Goal: Transaction & Acquisition: Purchase product/service

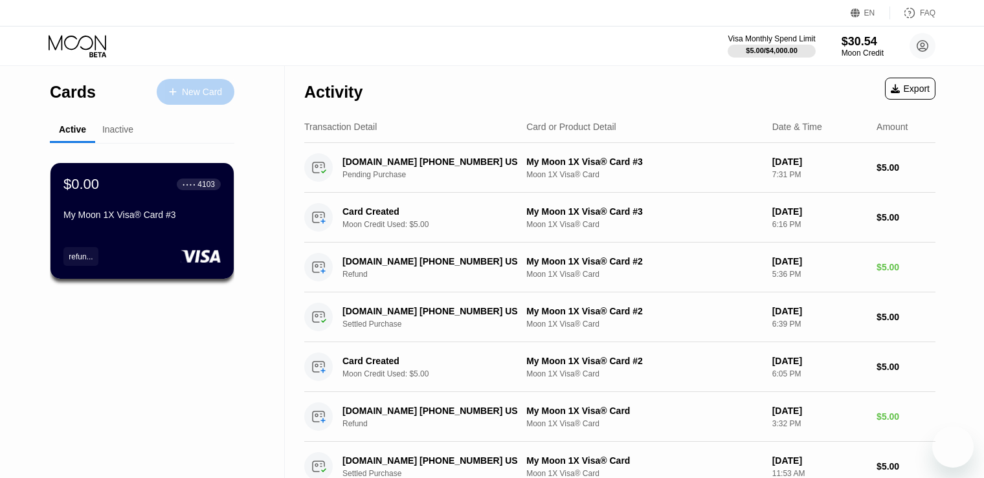
click at [188, 92] on div "New Card" at bounding box center [202, 92] width 40 height 11
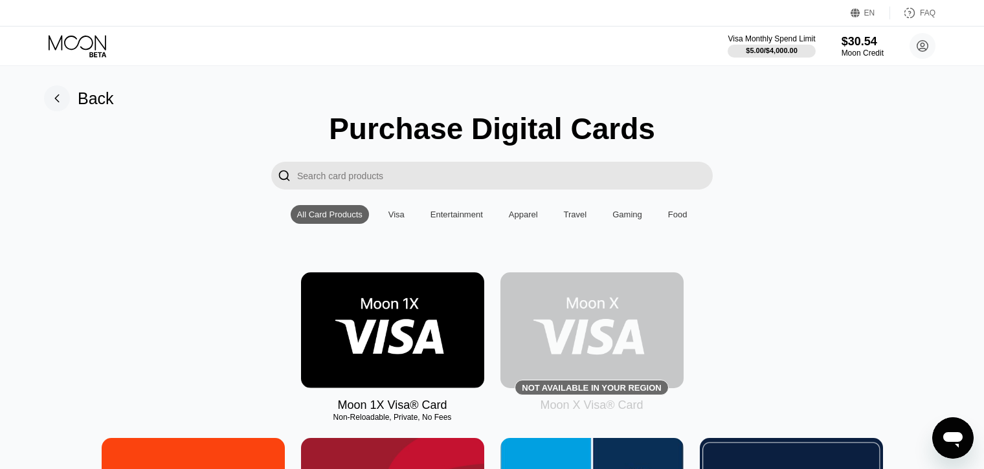
click at [408, 322] on img at bounding box center [392, 330] width 183 height 116
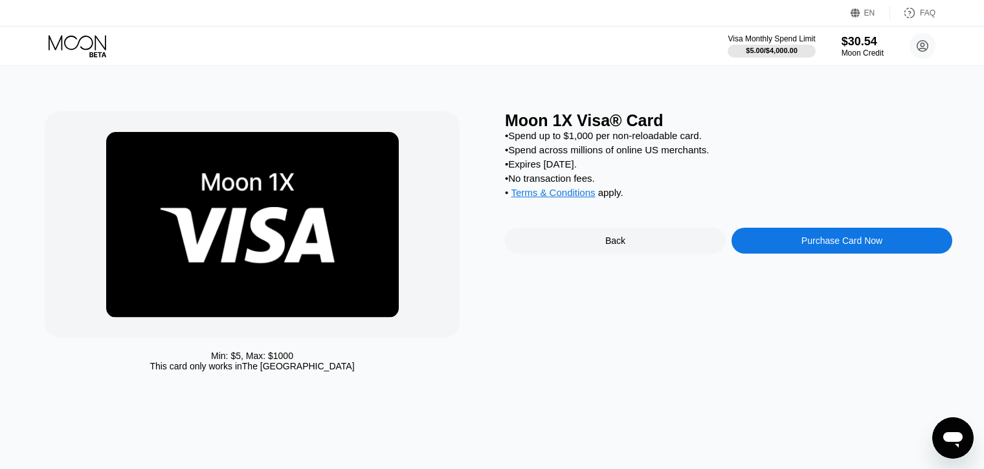
click at [794, 254] on div "Purchase Card Now" at bounding box center [841, 241] width 221 height 26
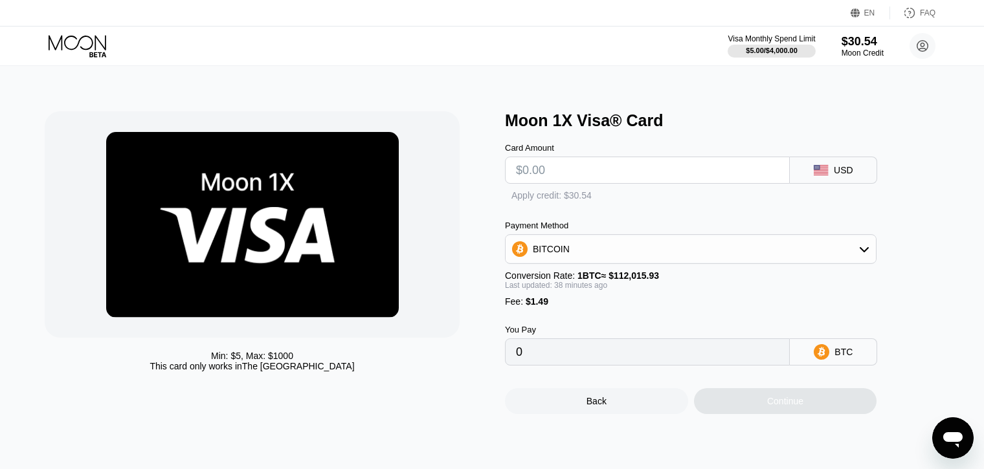
click at [599, 178] on input "text" at bounding box center [647, 170] width 263 height 26
type input "$5"
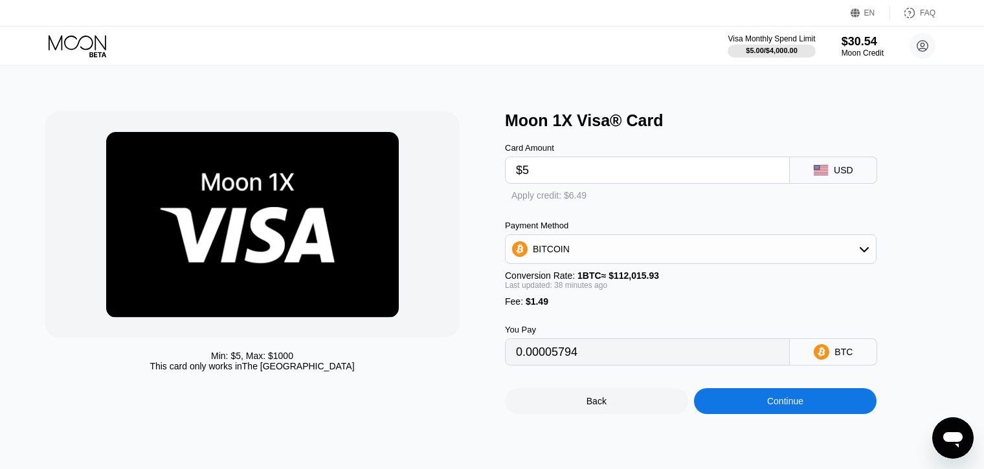
type input "0.00005794"
type input "$5"
click at [934, 252] on div "Moon 1X Visa® Card Card Amount $5 USD  Apply credit: $6.49 Payment Method BITC…" at bounding box center [728, 262] width 447 height 303
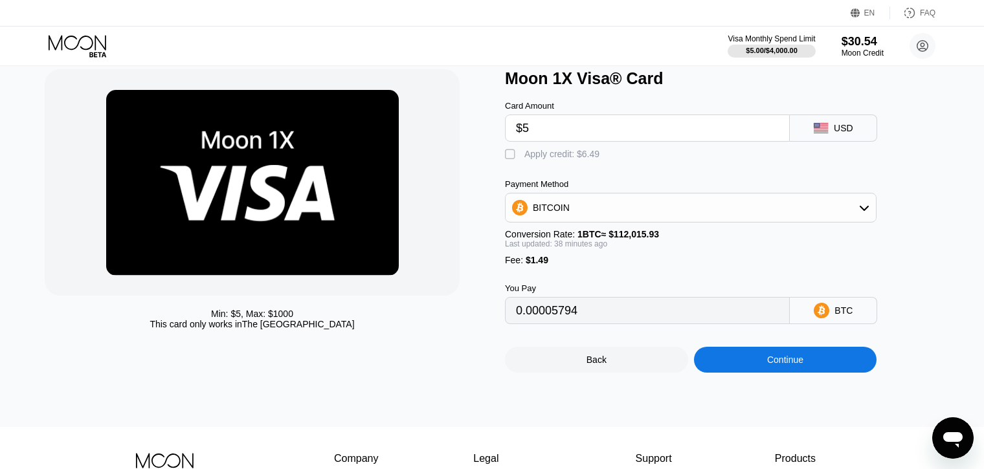
scroll to position [65, 0]
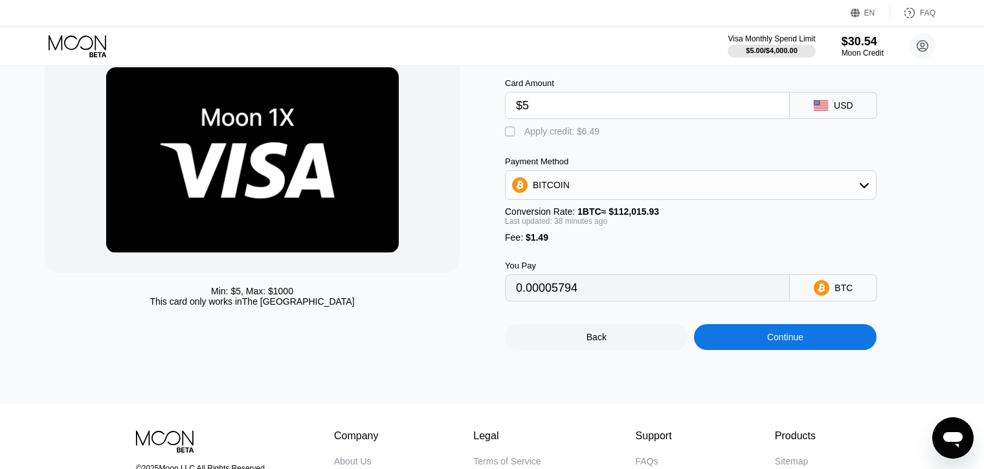
click at [512, 138] on div "" at bounding box center [511, 132] width 13 height 13
type input "0"
click at [774, 350] on div "Continue" at bounding box center [785, 337] width 183 height 26
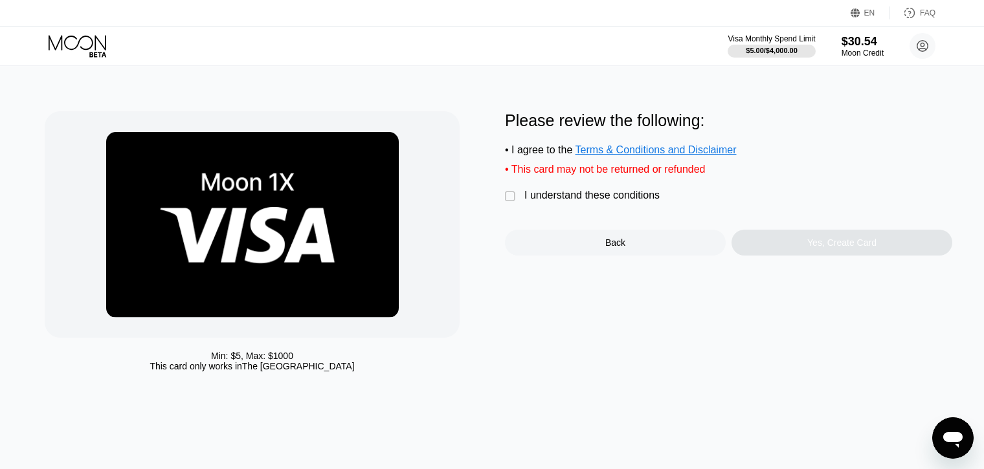
click at [505, 203] on div "" at bounding box center [511, 196] width 13 height 13
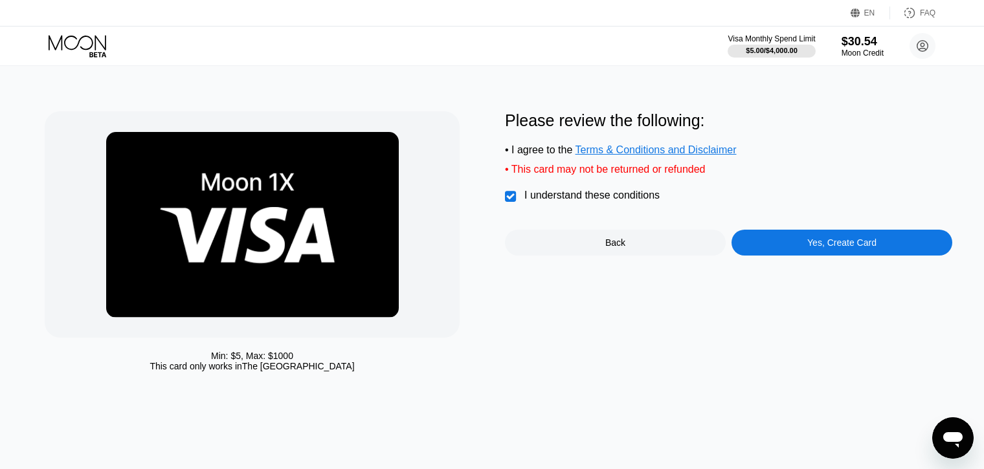
click at [768, 251] on div "Yes, Create Card" at bounding box center [841, 243] width 221 height 26
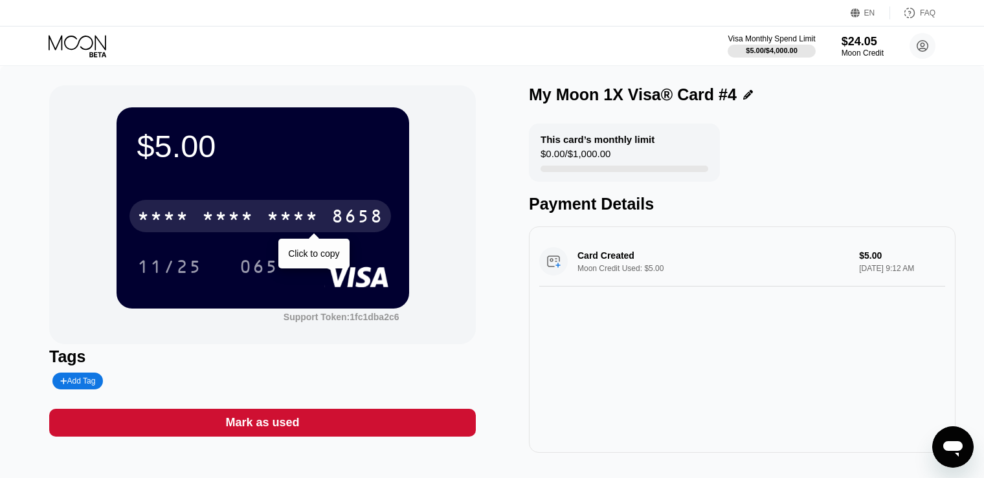
click at [247, 219] on div "* * * *" at bounding box center [228, 218] width 52 height 21
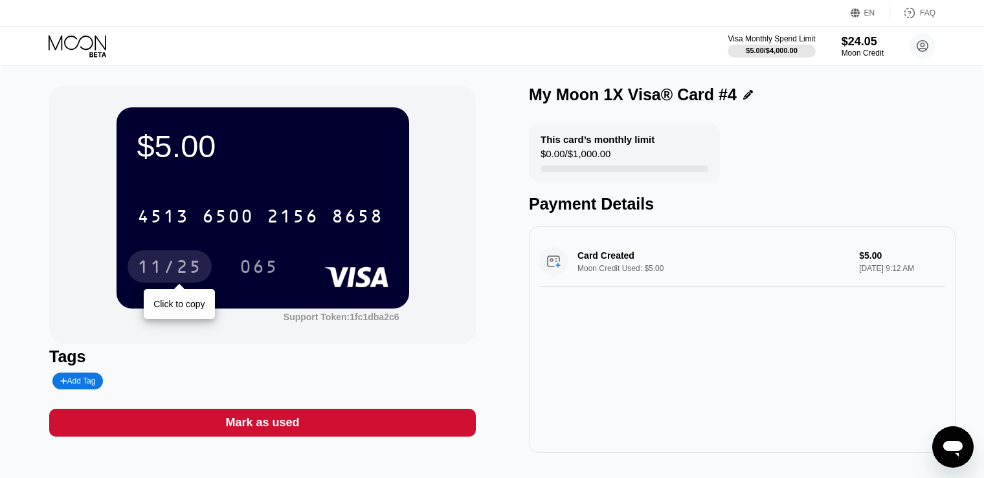
click at [160, 272] on div "11/25" at bounding box center [169, 268] width 65 height 21
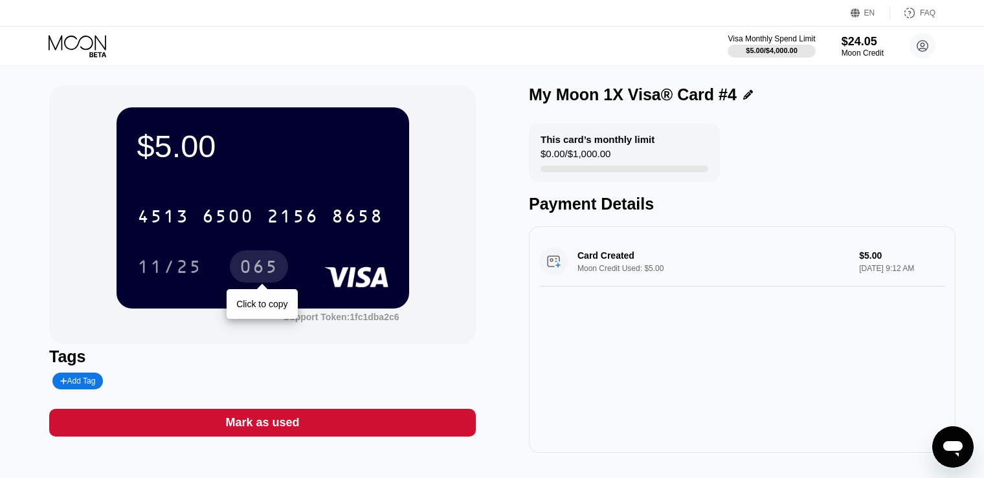
click at [262, 266] on div "065" at bounding box center [258, 268] width 39 height 21
click at [69, 41] on icon at bounding box center [79, 46] width 60 height 23
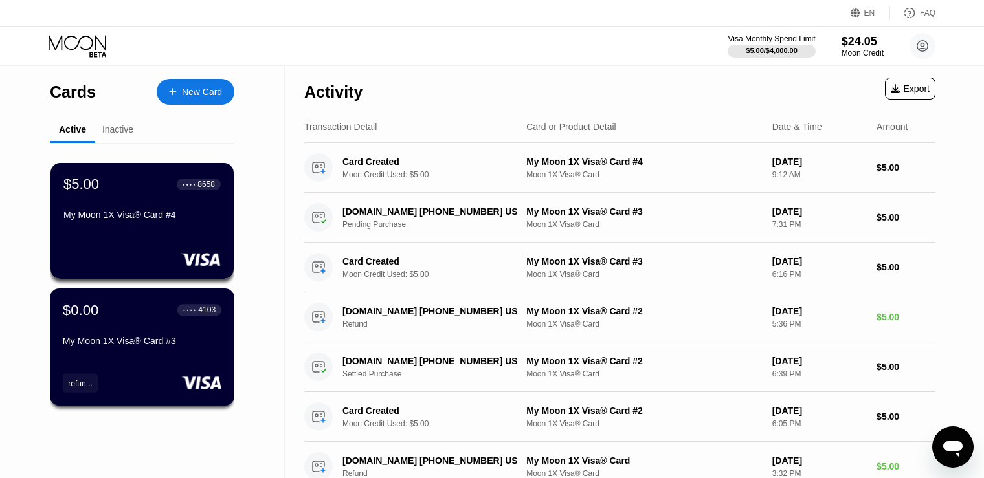
click at [165, 337] on div "$0.00 ● ● ● ● 4103 My Moon 1X Visa® Card #3" at bounding box center [142, 327] width 159 height 50
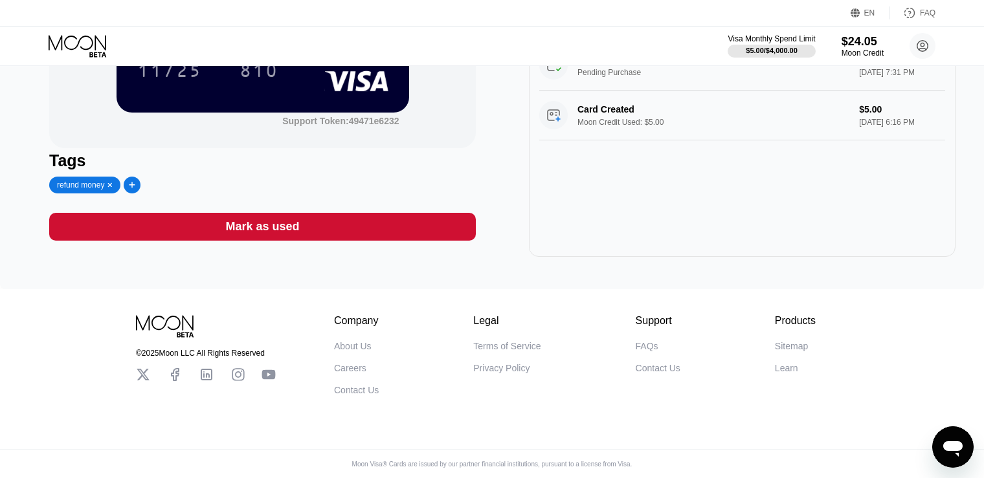
scroll to position [16, 0]
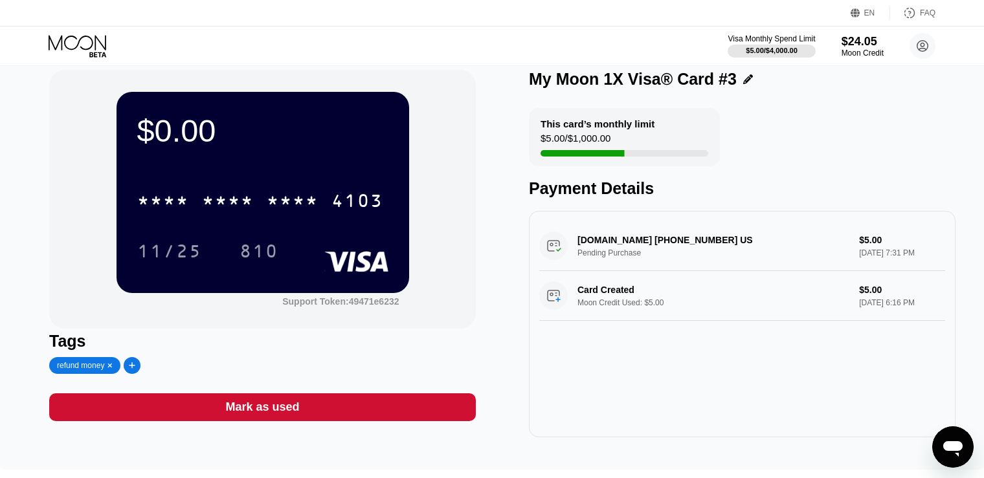
click at [619, 296] on div "Card Created Moon Credit Used: $5.00 $5.00 [DATE] 6:16 PM" at bounding box center [742, 296] width 406 height 50
click at [615, 311] on div "Card Created Moon Credit Used: $5.00 $5.00 [DATE] 6:16 PM" at bounding box center [742, 296] width 406 height 50
click at [618, 247] on div "[DOMAIN_NAME] [PHONE_NUMBER] US Pending Purchase $5.00 [DATE] 7:31 PM" at bounding box center [742, 246] width 406 height 50
click at [61, 42] on icon at bounding box center [78, 42] width 58 height 15
